Goal: Task Accomplishment & Management: Use online tool/utility

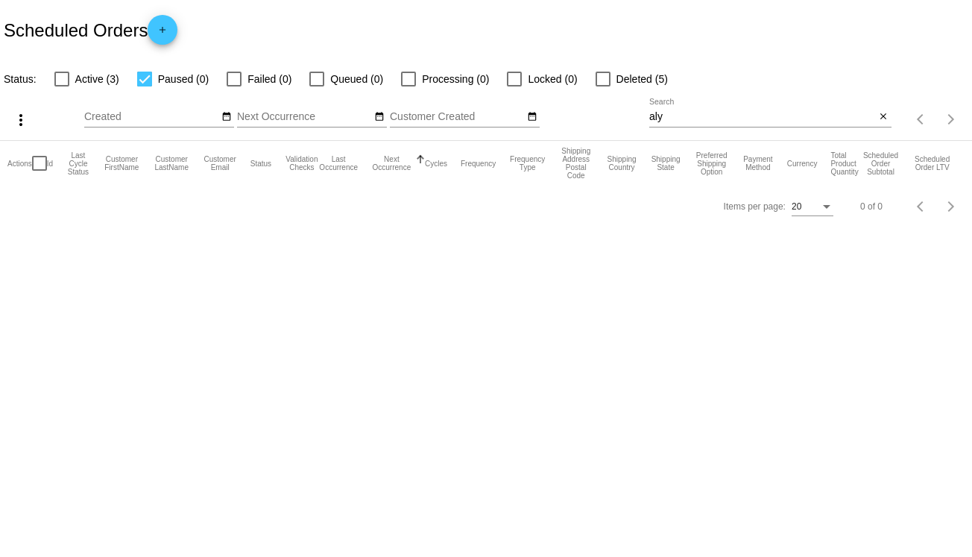
click at [69, 80] on div at bounding box center [61, 79] width 15 height 15
click at [62, 86] on input "Active (3)" at bounding box center [61, 86] width 1 height 1
checkbox input "true"
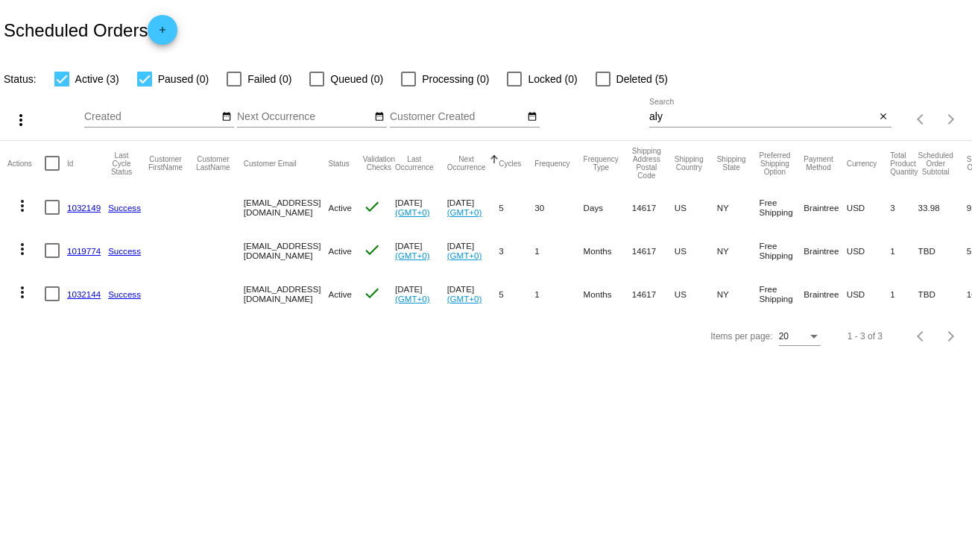
click at [86, 204] on link "1032149" at bounding box center [84, 208] width 34 height 10
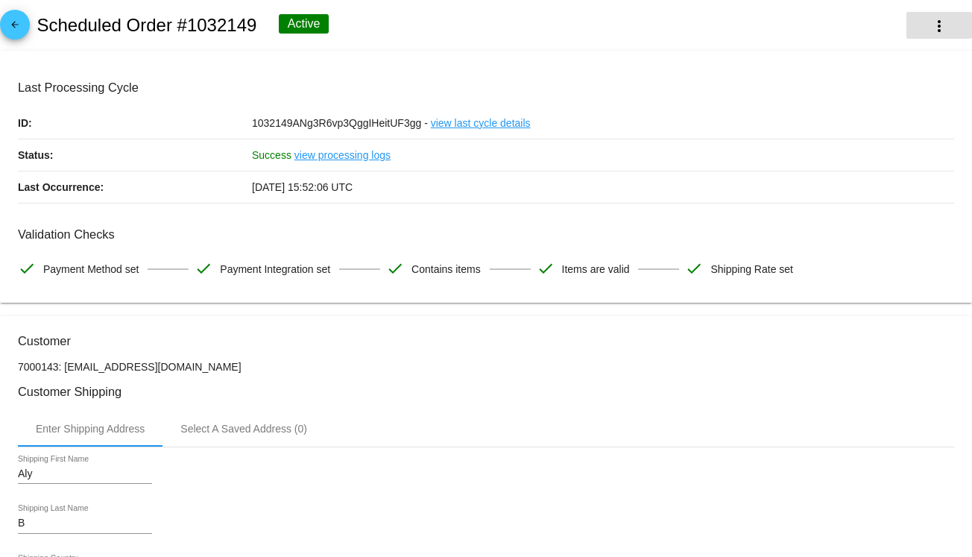
click at [937, 34] on button "more_vert" at bounding box center [939, 25] width 66 height 27
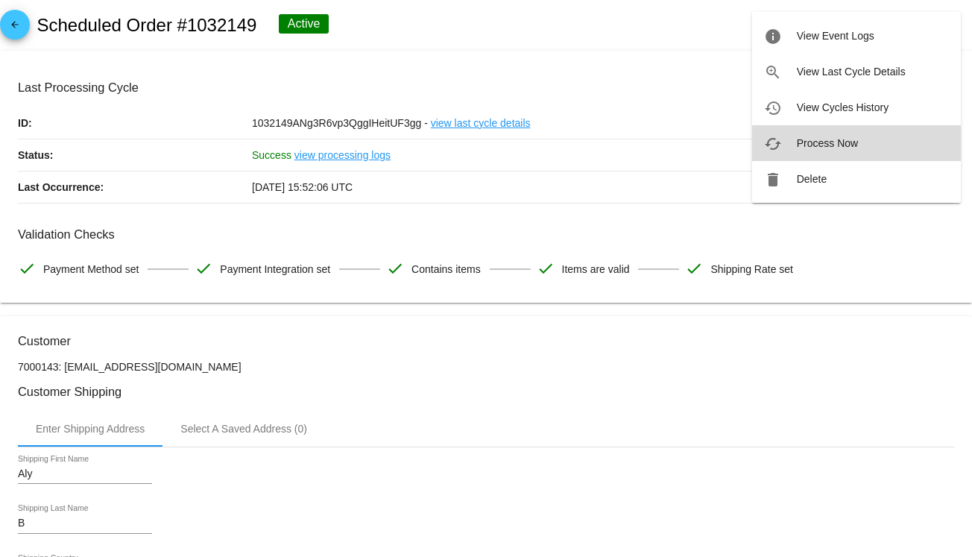
click at [895, 133] on button "cached Process Now" at bounding box center [856, 143] width 209 height 36
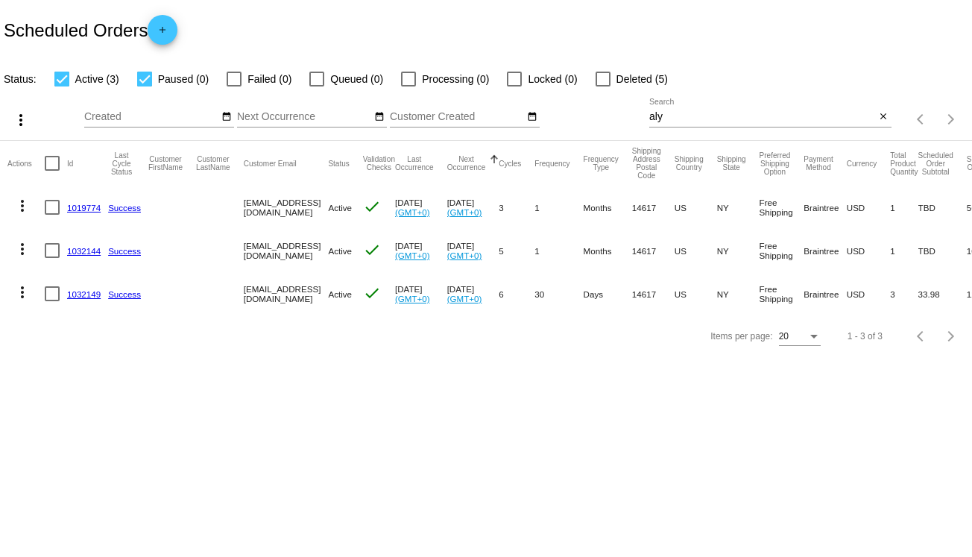
click at [28, 207] on mat-icon "more_vert" at bounding box center [22, 206] width 18 height 18
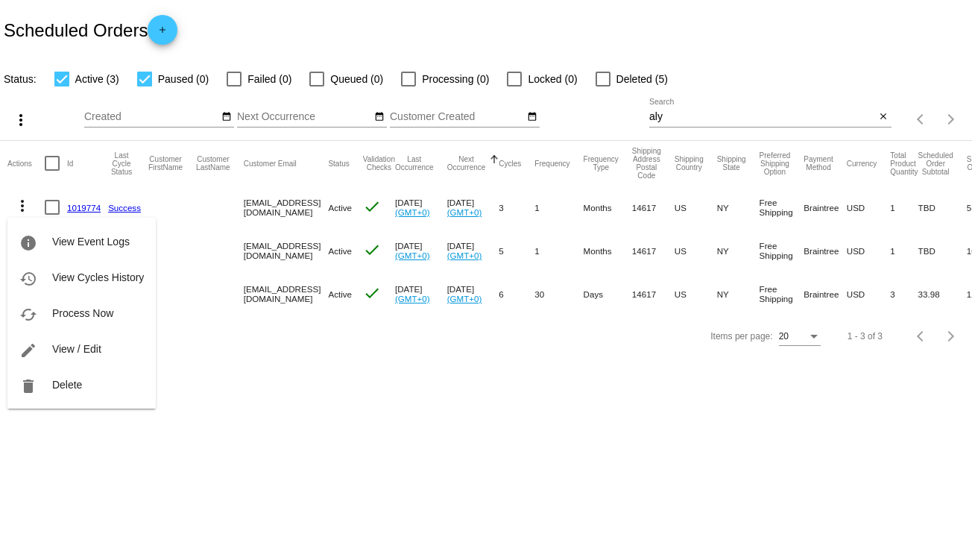
click at [307, 478] on div at bounding box center [486, 278] width 972 height 557
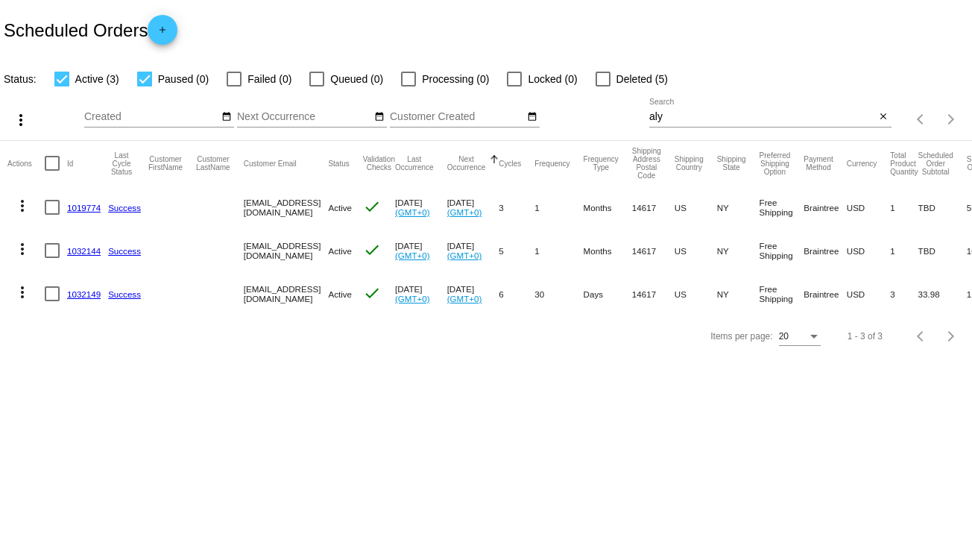
click at [25, 301] on button "more_vert" at bounding box center [22, 291] width 30 height 30
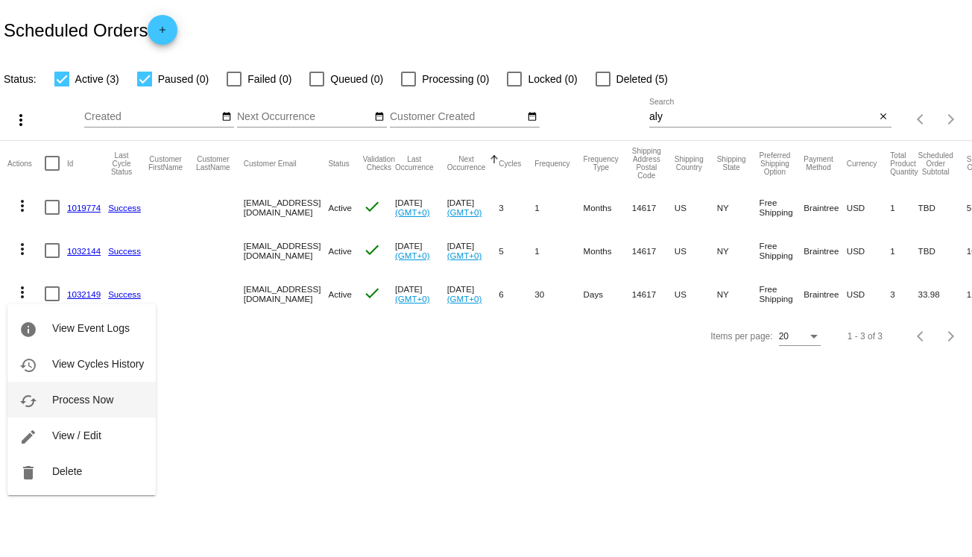
click at [48, 395] on button "cached Process Now" at bounding box center [81, 400] width 148 height 36
